Goal: Information Seeking & Learning: Learn about a topic

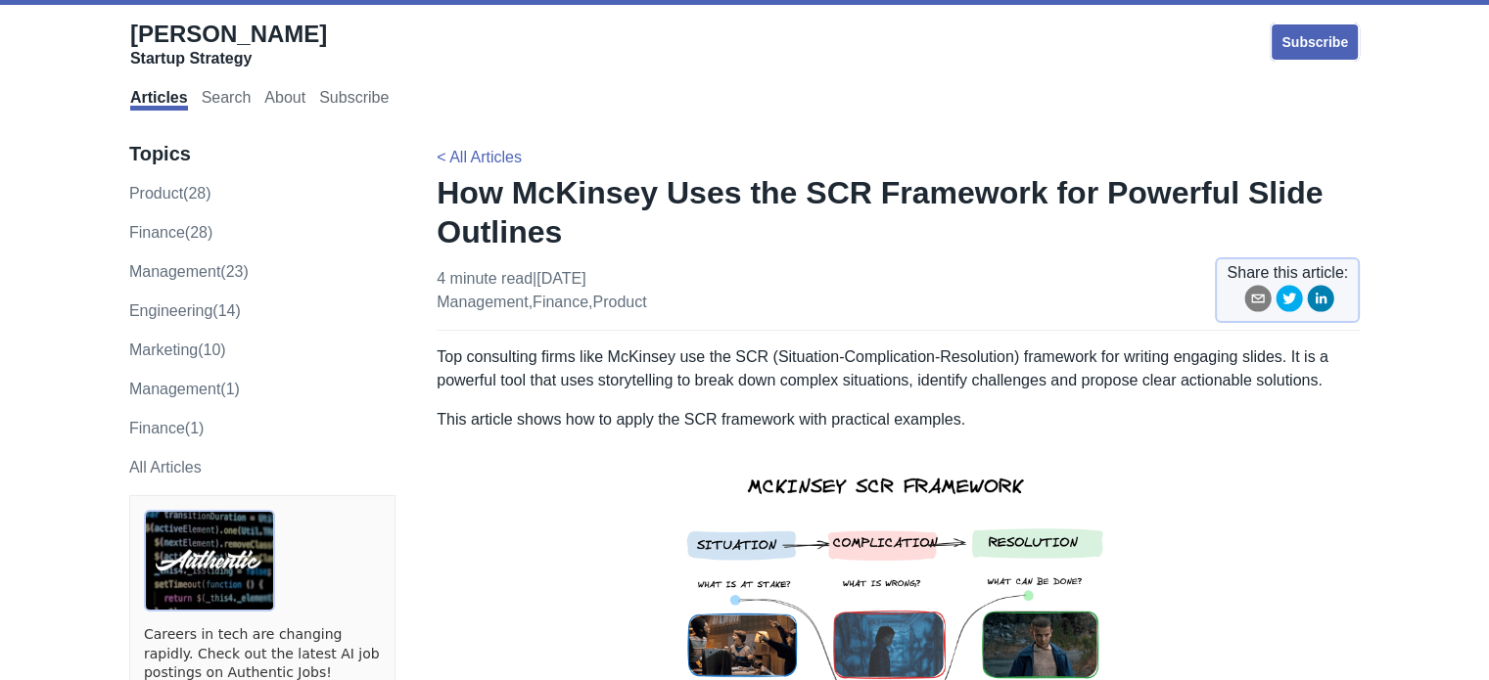
scroll to position [196, 0]
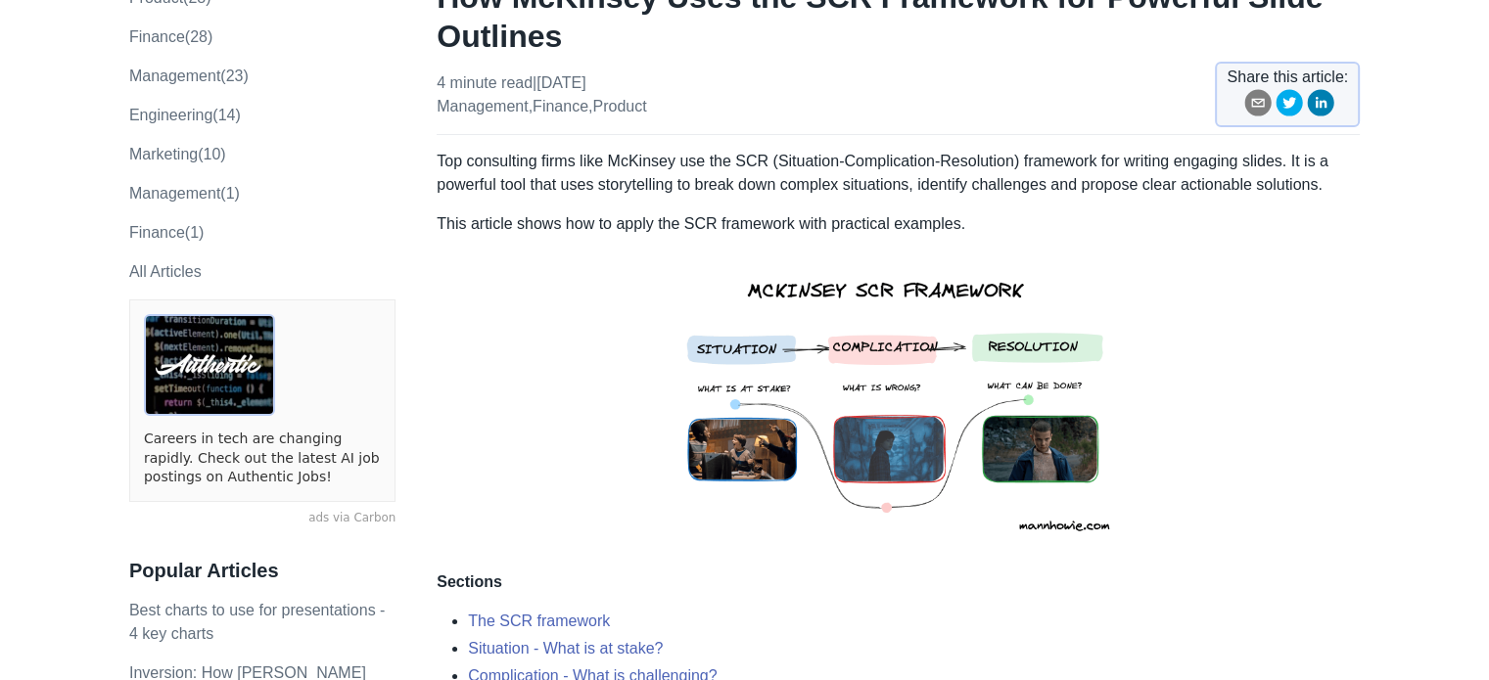
click at [943, 389] on img at bounding box center [899, 403] width 482 height 303
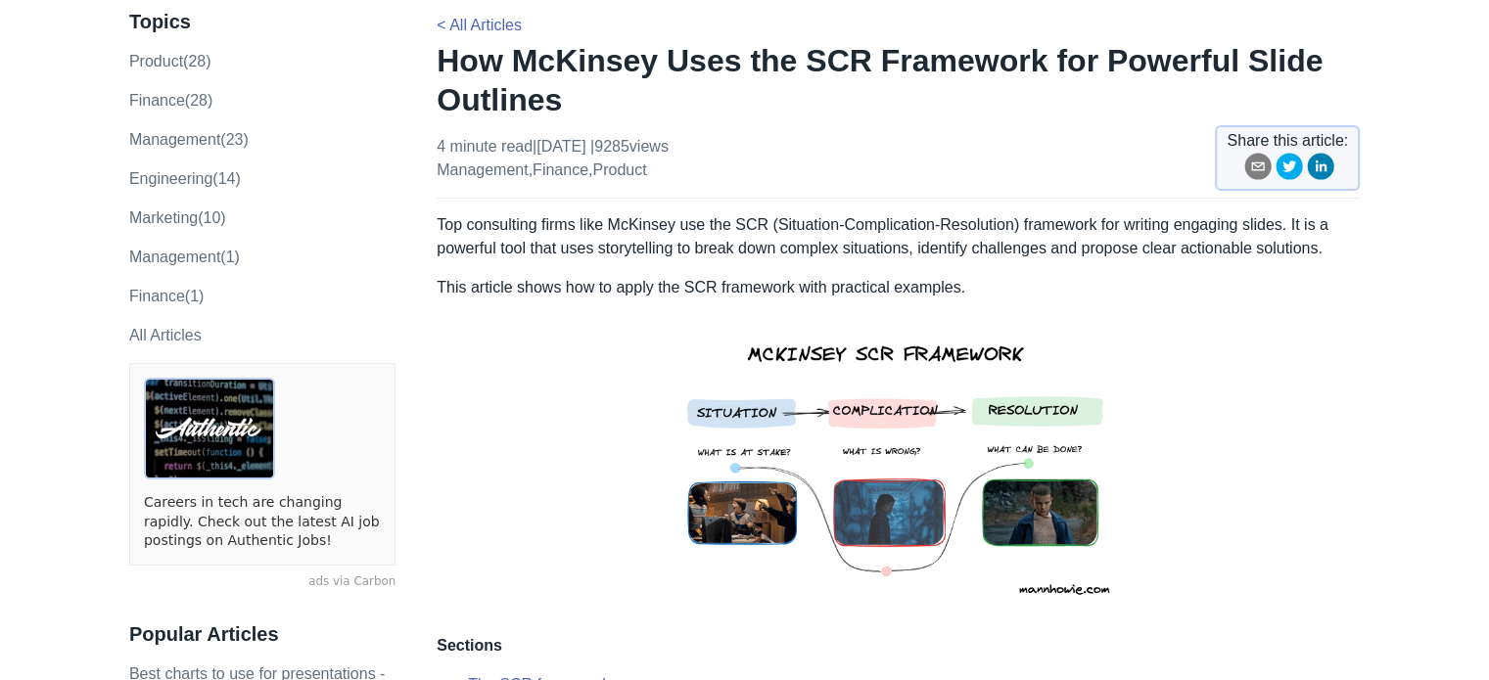
scroll to position [98, 0]
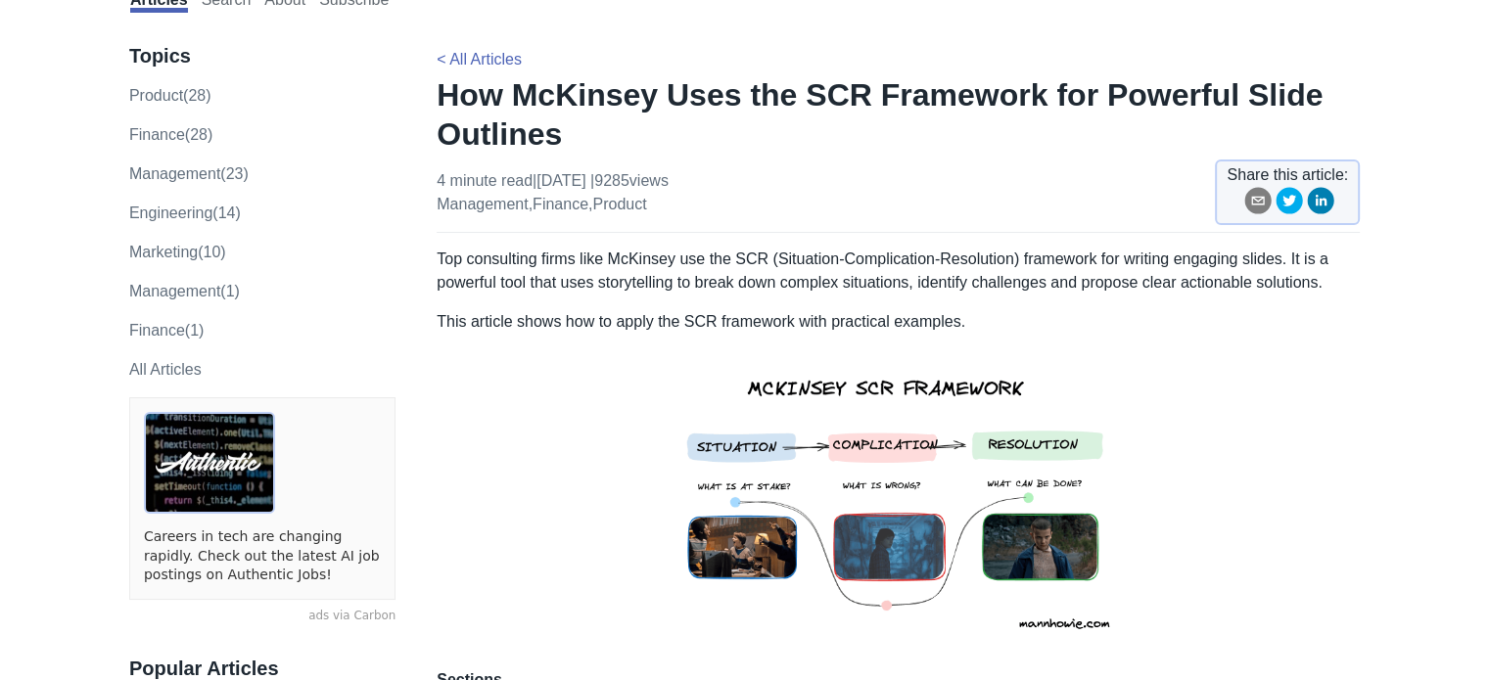
click at [921, 571] on img at bounding box center [899, 500] width 482 height 303
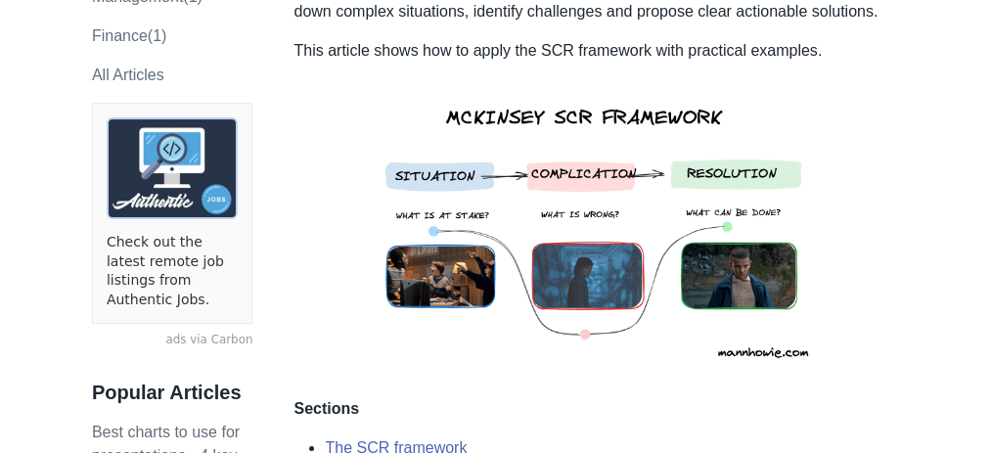
scroll to position [424, 0]
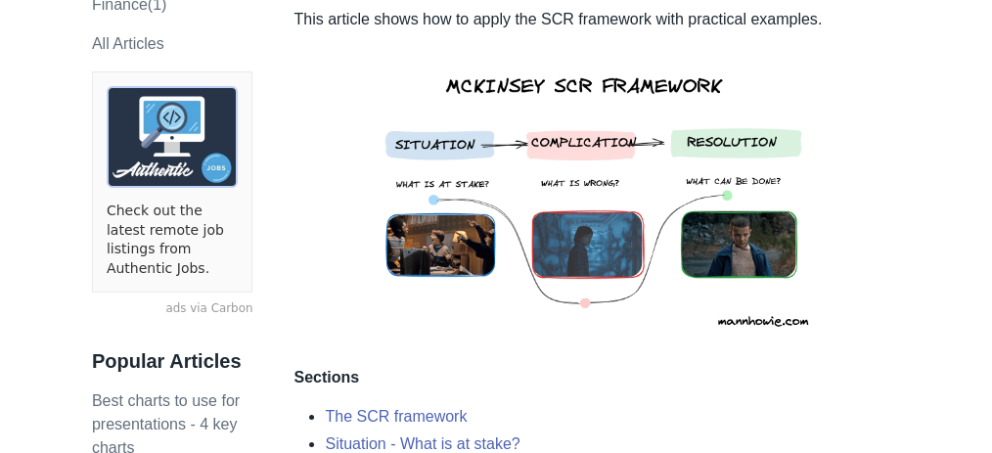
click at [548, 338] on img at bounding box center [597, 198] width 482 height 303
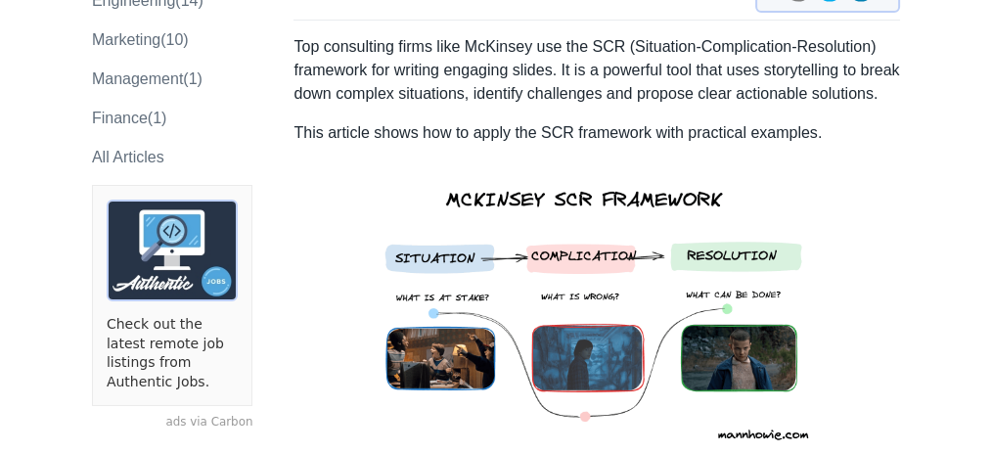
scroll to position [358, 0]
